Goal: Information Seeking & Learning: Learn about a topic

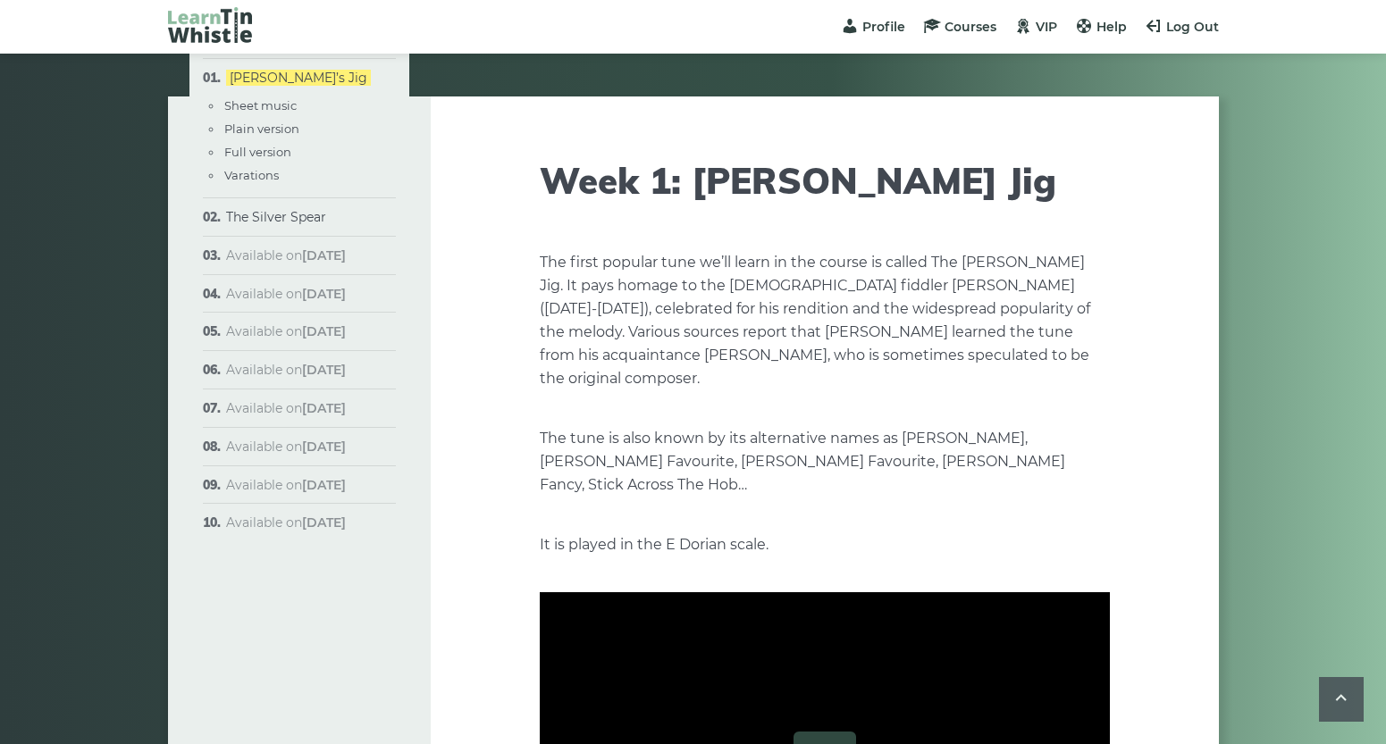
scroll to position [1959, 0]
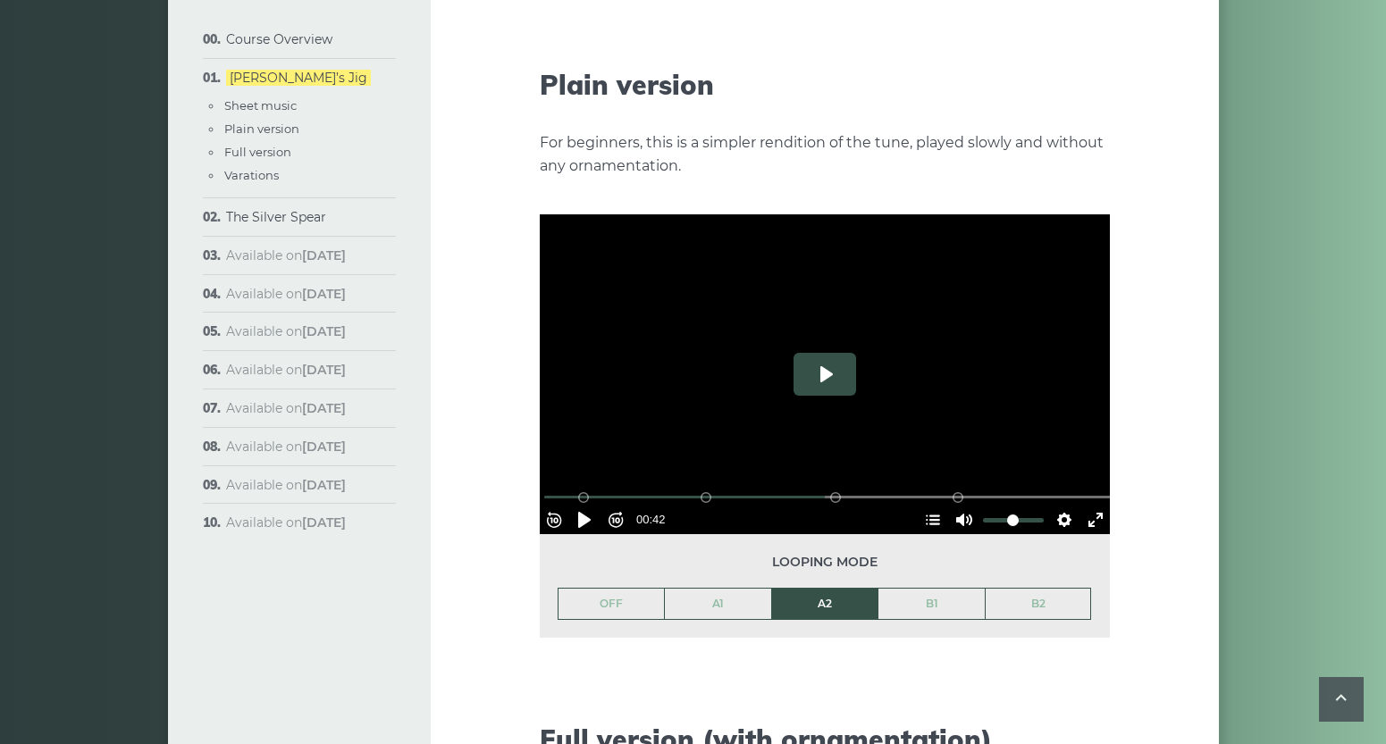
click at [813, 353] on button "Play" at bounding box center [824, 374] width 63 height 43
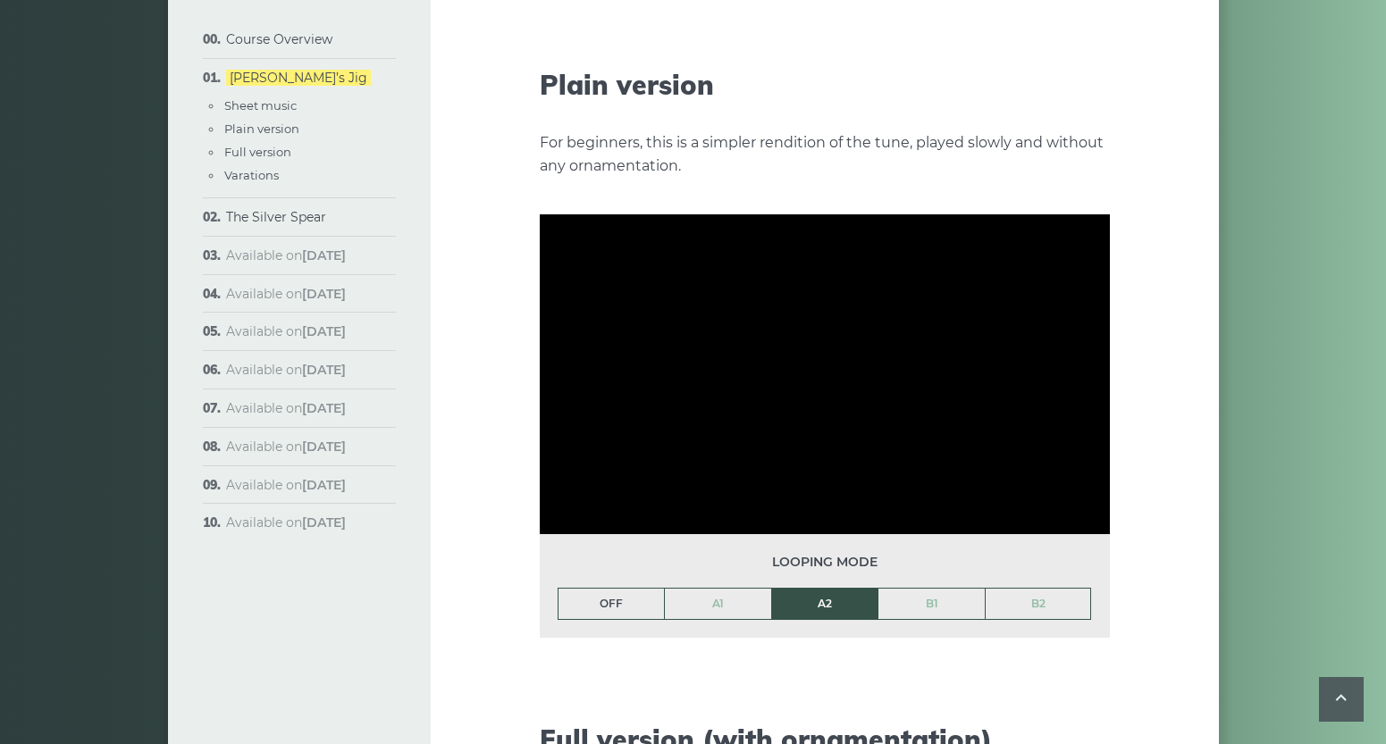
click at [621, 589] on link "OFF" at bounding box center [611, 604] width 106 height 30
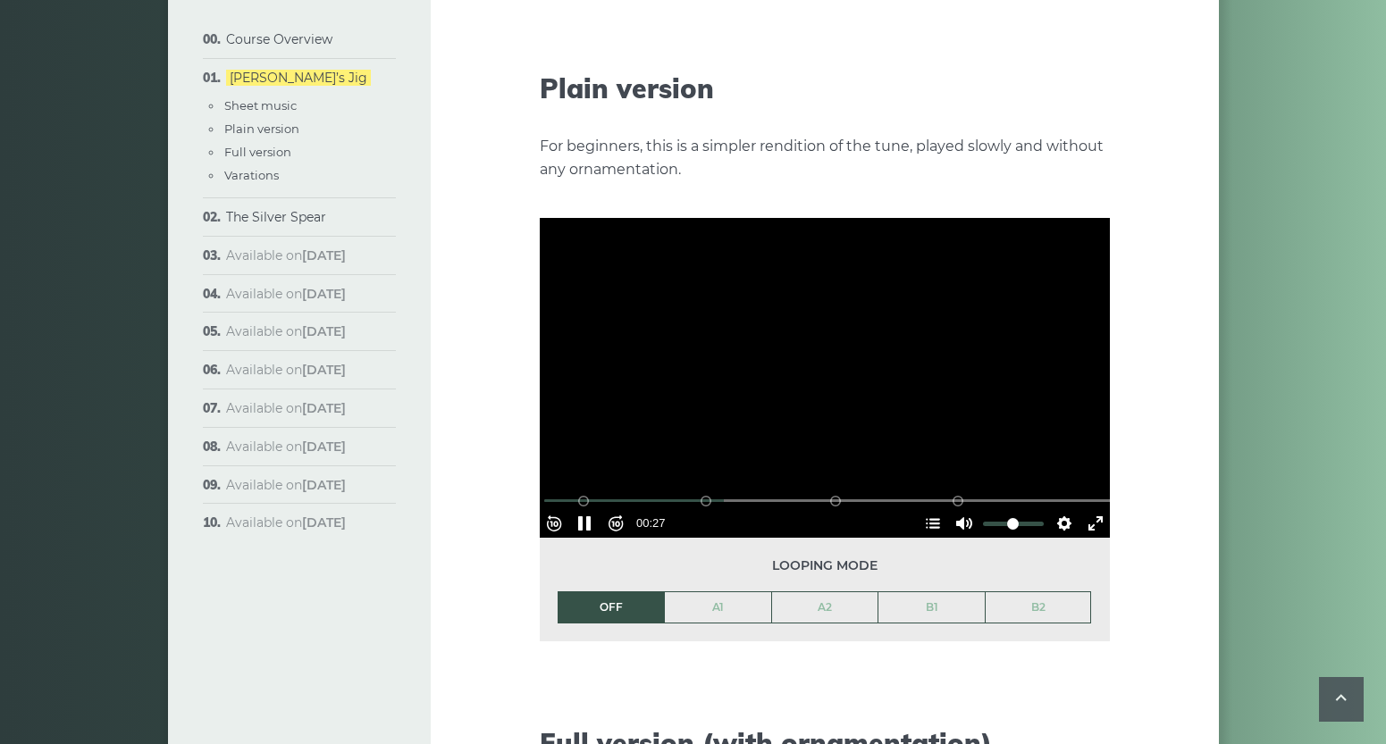
scroll to position [1956, 0]
click at [1059, 509] on button "Settings" at bounding box center [1064, 523] width 29 height 29
click at [1031, 471] on span "Speed Normal" at bounding box center [1005, 481] width 88 height 20
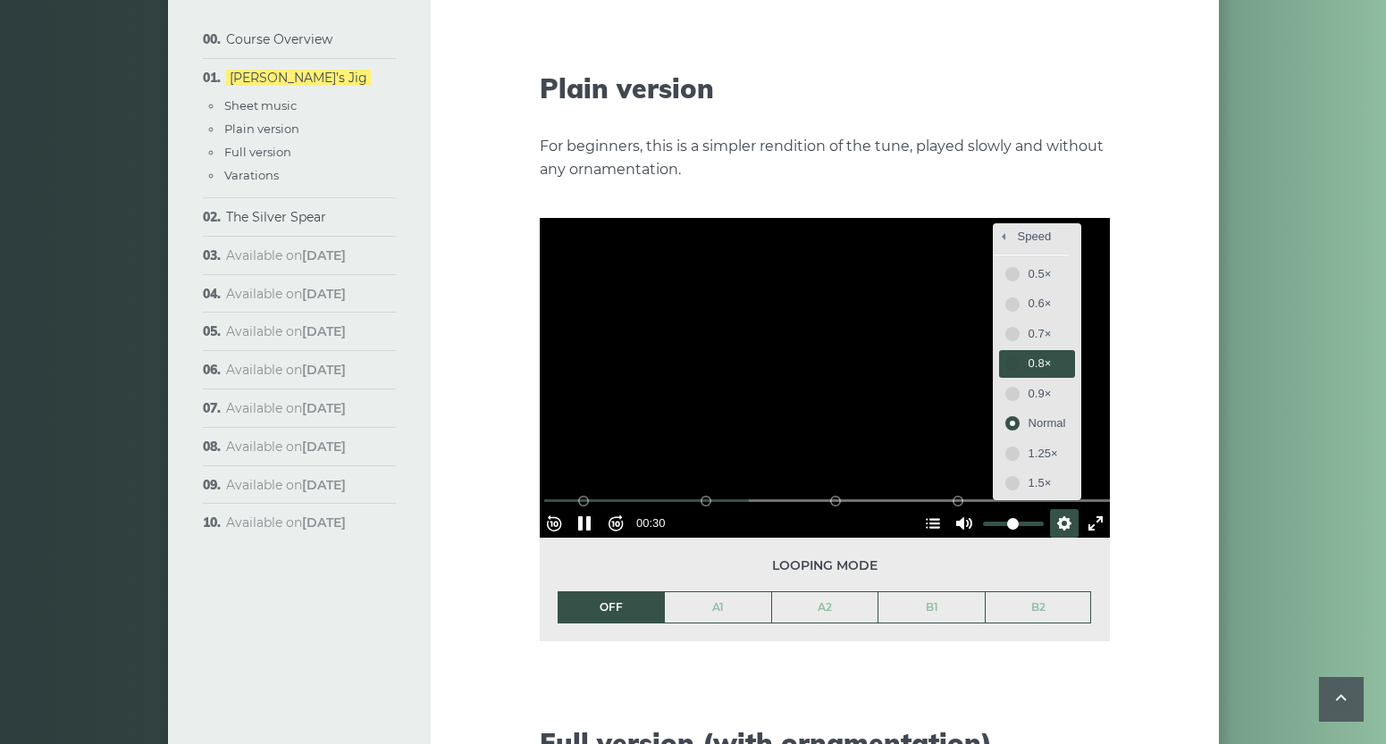
click at [1028, 354] on span "0.8×" at bounding box center [1047, 364] width 38 height 20
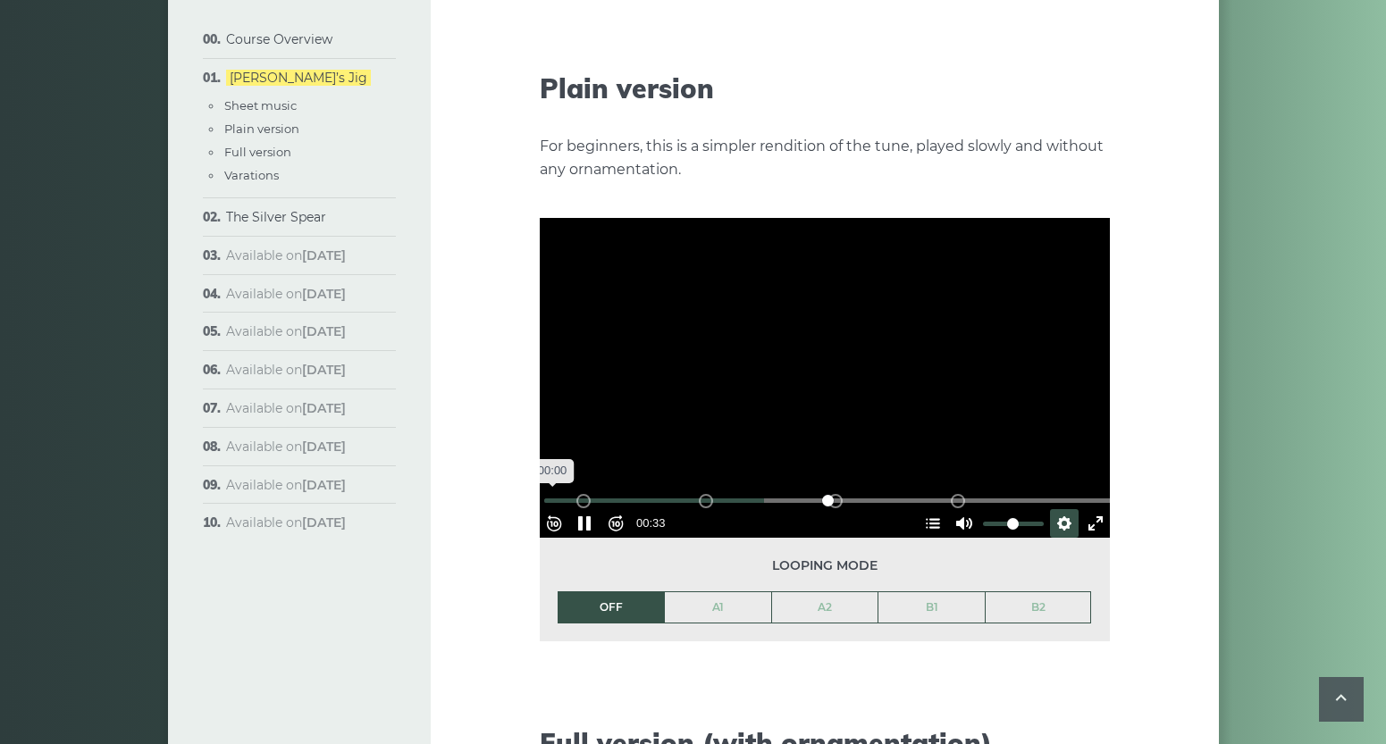
click at [561, 492] on input "Seek" at bounding box center [828, 500] width 568 height 17
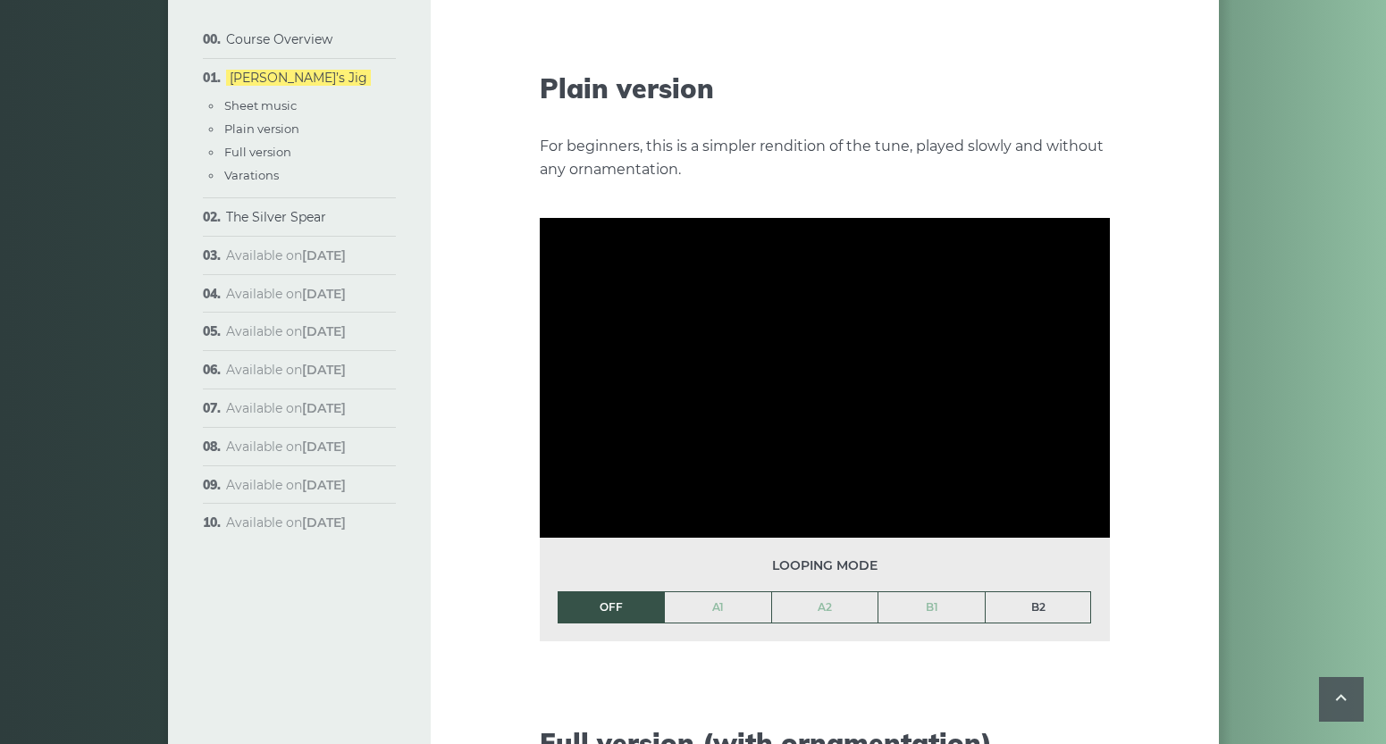
click at [1044, 592] on link "B2" at bounding box center [1038, 607] width 105 height 30
click at [606, 592] on link "OFF" at bounding box center [611, 607] width 106 height 30
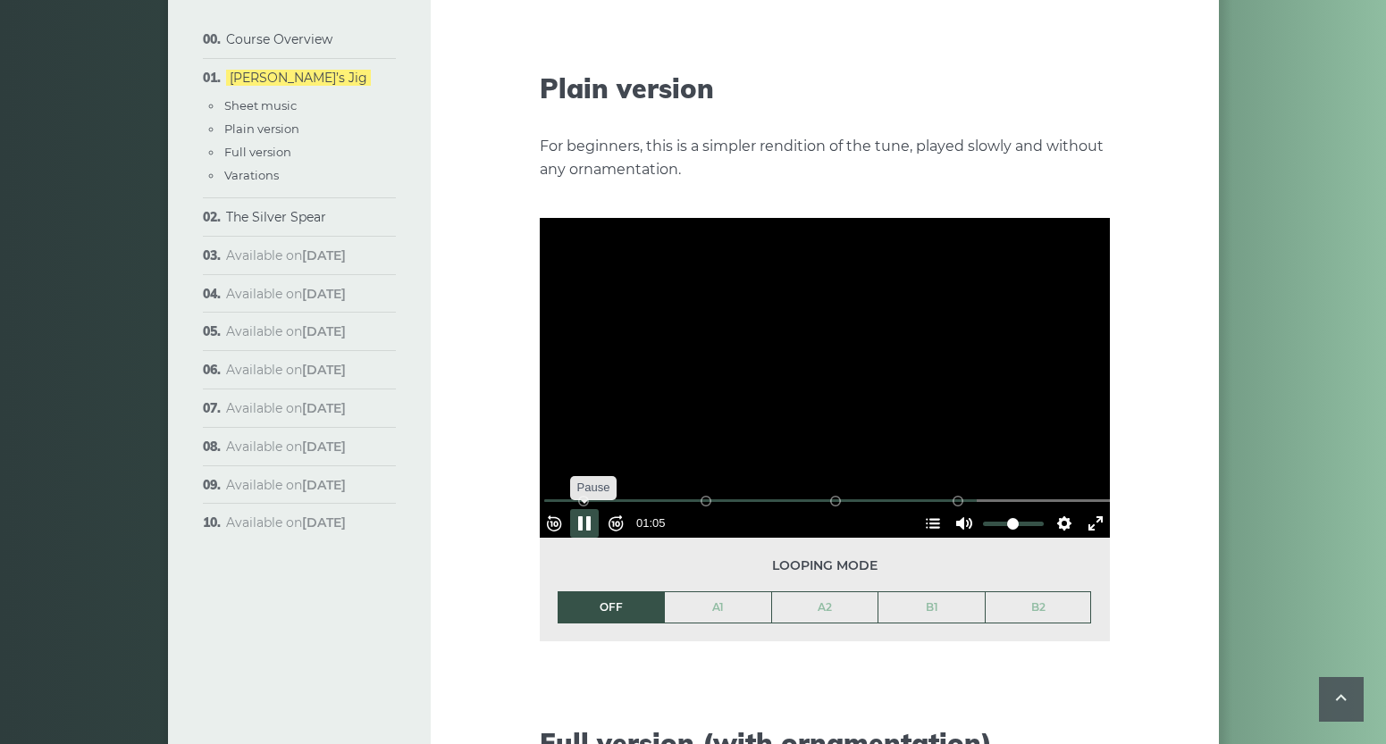
click at [597, 509] on button "Pause Play" at bounding box center [584, 523] width 29 height 29
click at [1044, 592] on link "B2" at bounding box center [1038, 607] width 105 height 30
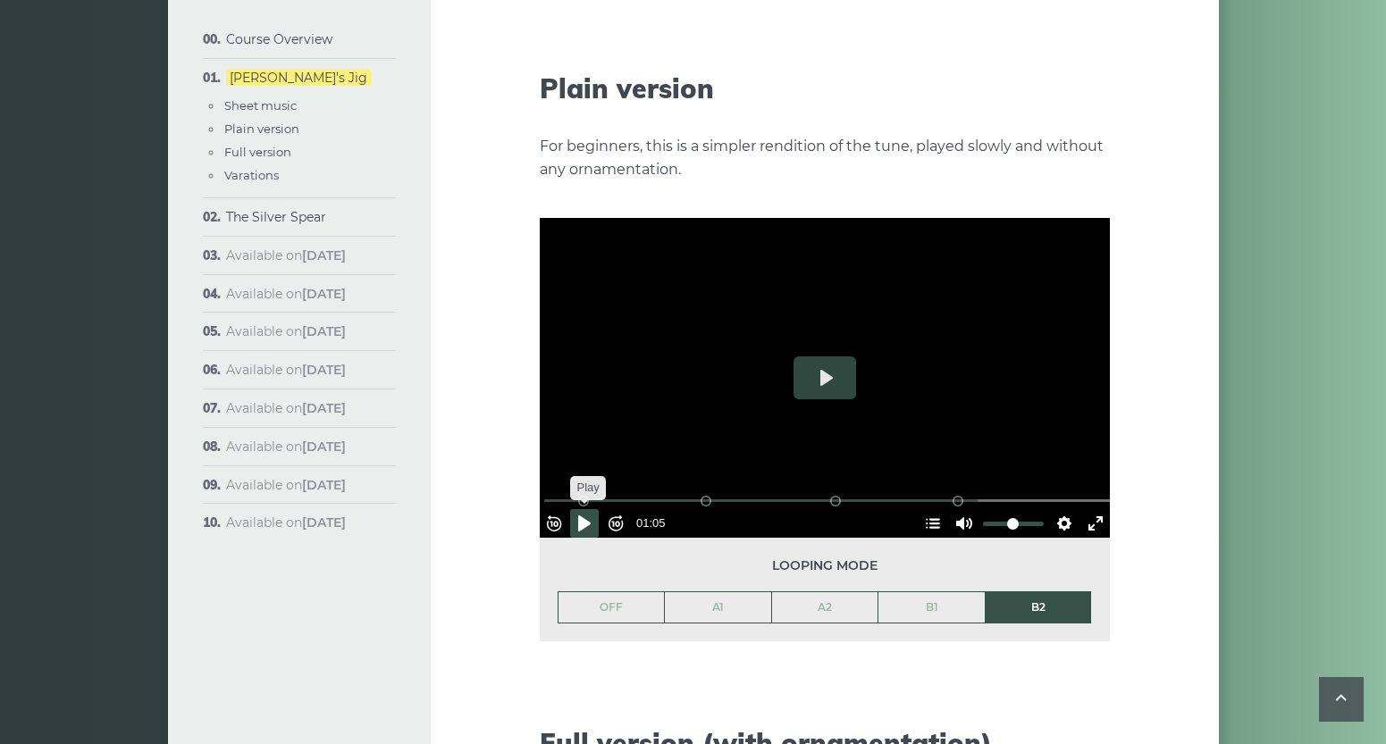
click at [589, 509] on button "Pause Play" at bounding box center [584, 523] width 29 height 29
click at [592, 509] on button "Pause Play" at bounding box center [584, 523] width 29 height 29
click at [610, 592] on link "OFF" at bounding box center [611, 607] width 106 height 30
click at [591, 509] on button "Pause Play" at bounding box center [584, 523] width 29 height 29
click at [832, 356] on button "Play" at bounding box center [824, 377] width 63 height 43
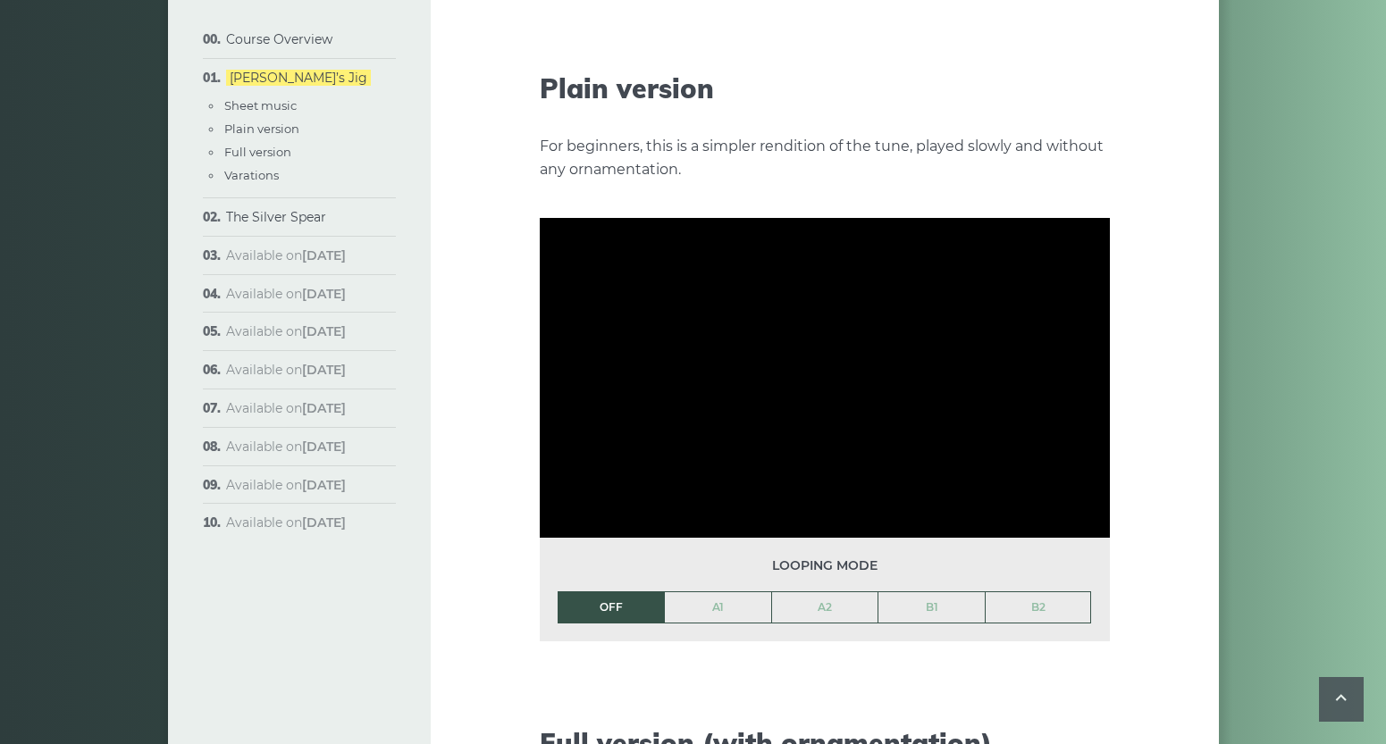
click at [646, 135] on p "For beginners, this is a simpler rendition of the tune, played slowly and witho…" at bounding box center [825, 158] width 570 height 46
click at [332, 129] on li "Plain version" at bounding box center [308, 129] width 173 height 20
type input "***"
click at [260, 219] on link "The Silver Spear" at bounding box center [276, 217] width 100 height 16
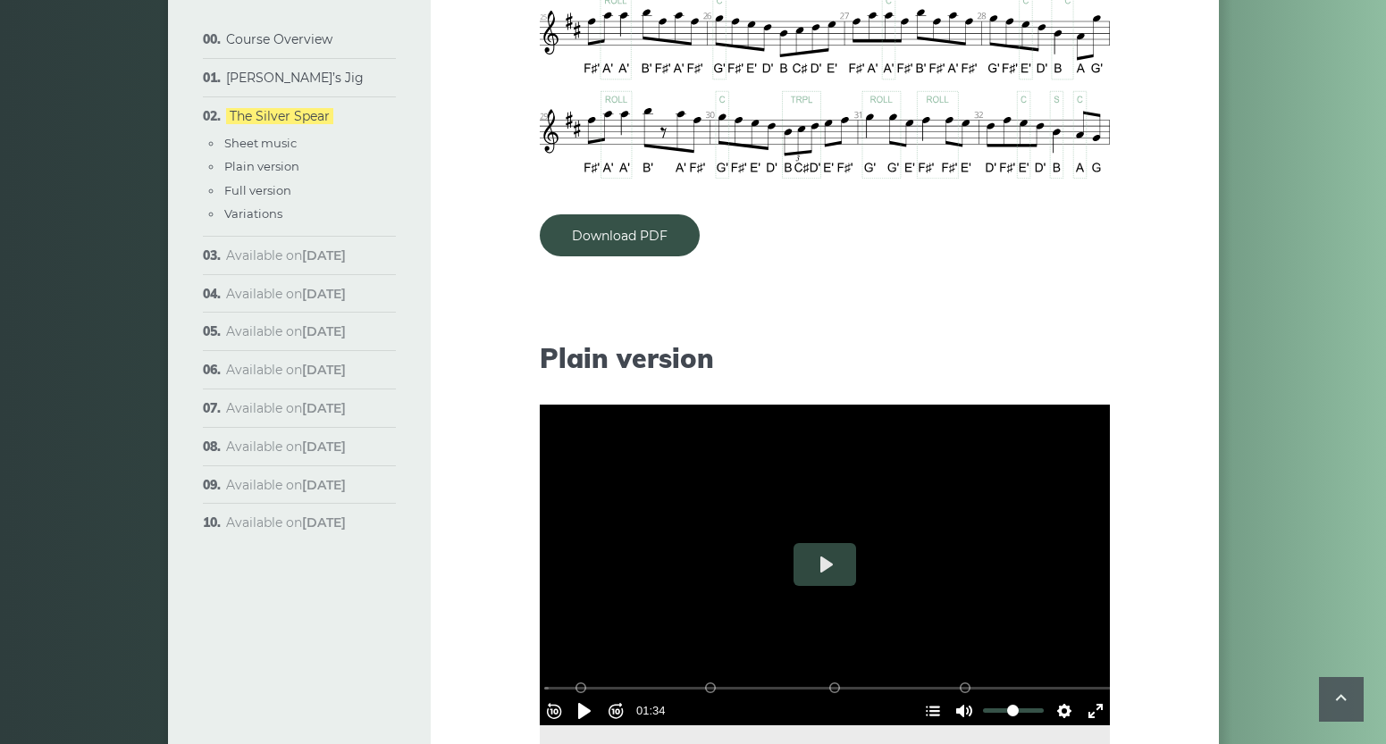
scroll to position [1821, 0]
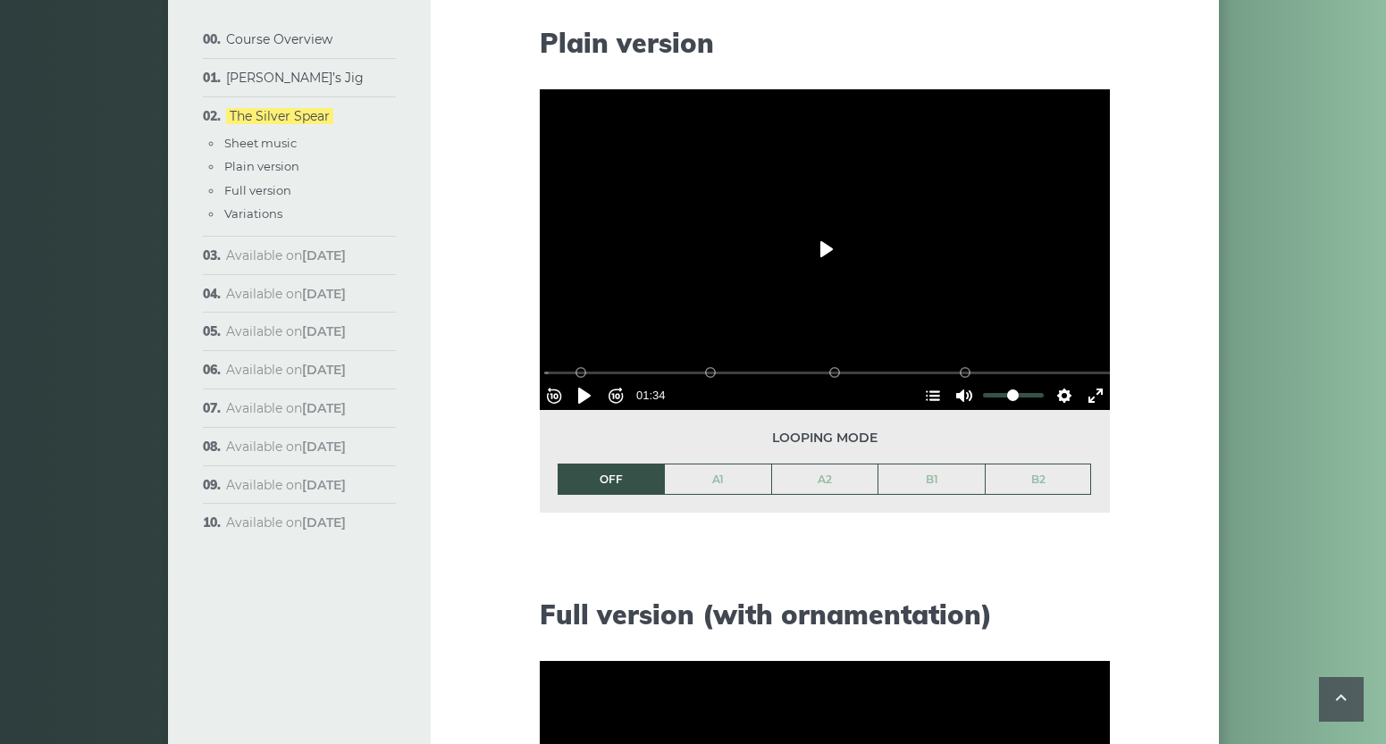
click at [821, 246] on button "Play" at bounding box center [824, 249] width 63 height 43
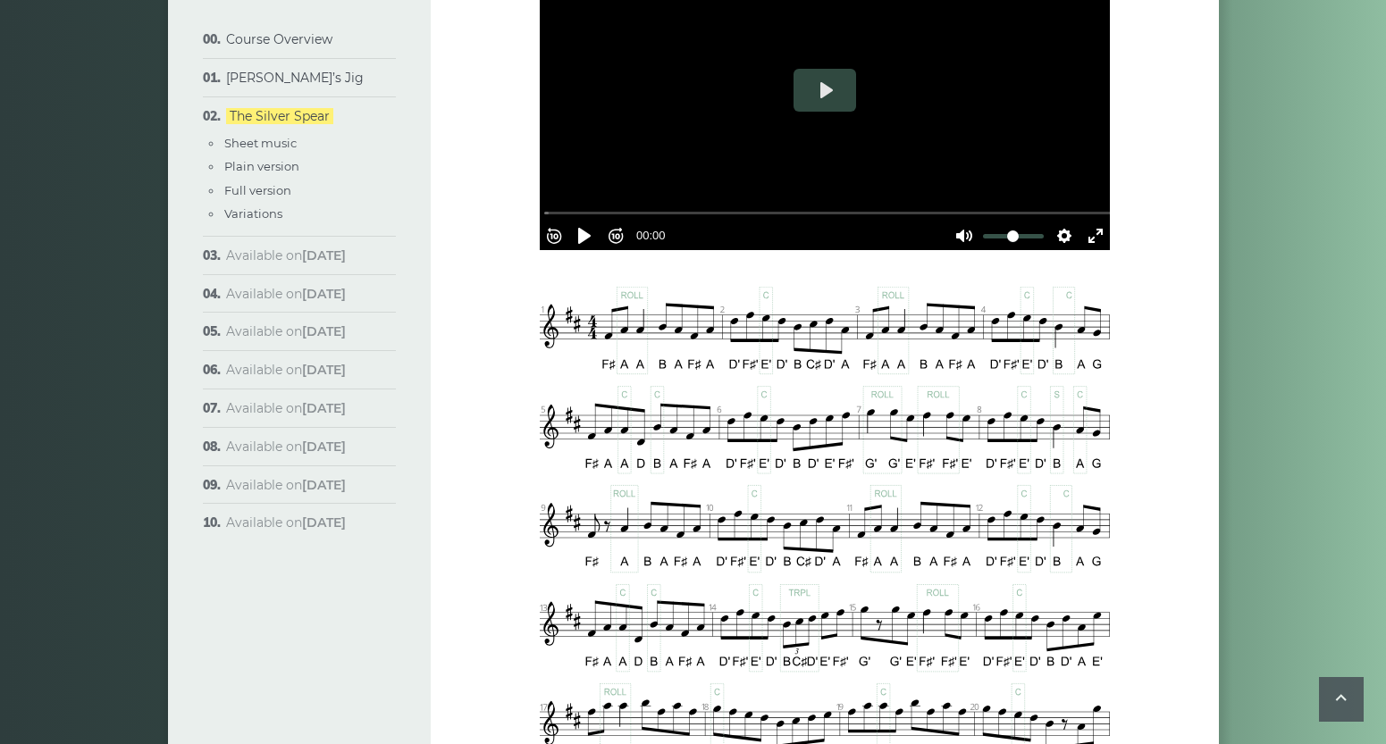
scroll to position [541, 0]
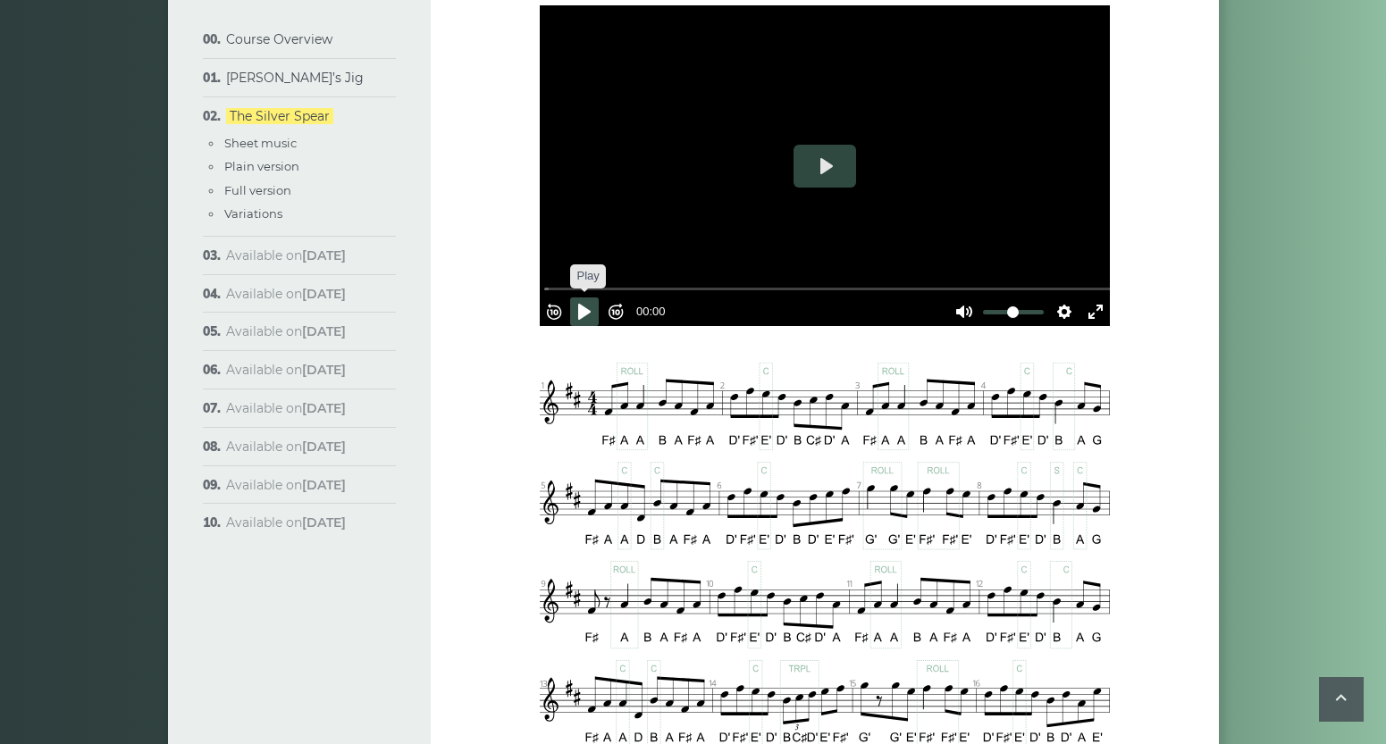
click at [590, 306] on button "Pause Play" at bounding box center [584, 312] width 29 height 29
type input "*****"
click at [588, 306] on button "Pause Play" at bounding box center [584, 312] width 29 height 29
type input "*****"
